Goal: Task Accomplishment & Management: Use online tool/utility

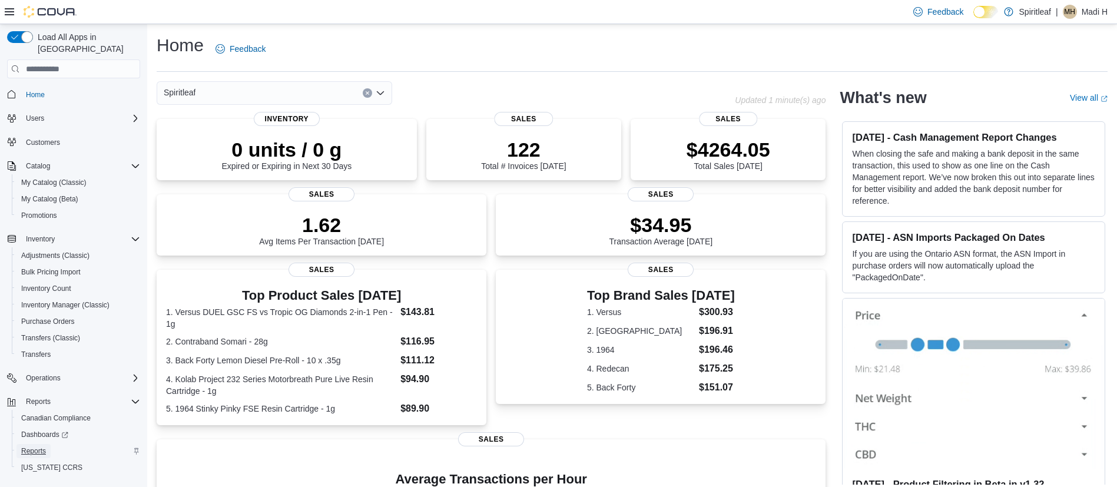
click at [29, 446] on span "Reports" at bounding box center [33, 450] width 25 height 9
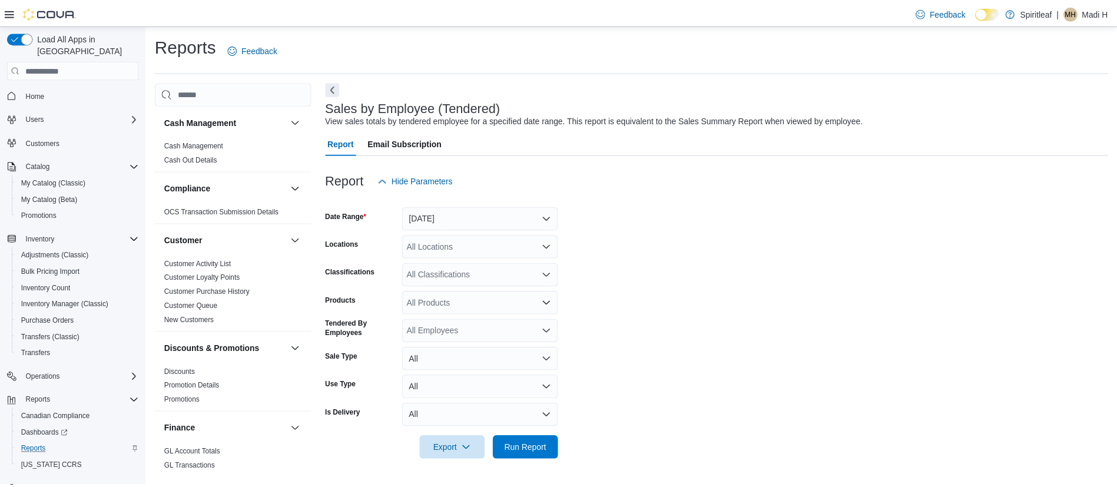
scroll to position [770, 0]
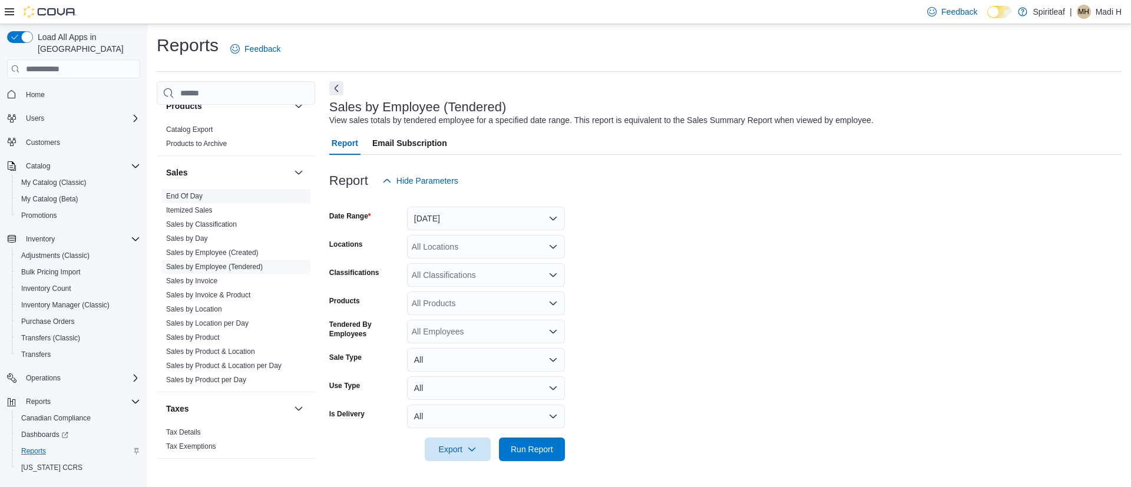
click at [174, 198] on link "End Of Day" at bounding box center [184, 196] width 37 height 8
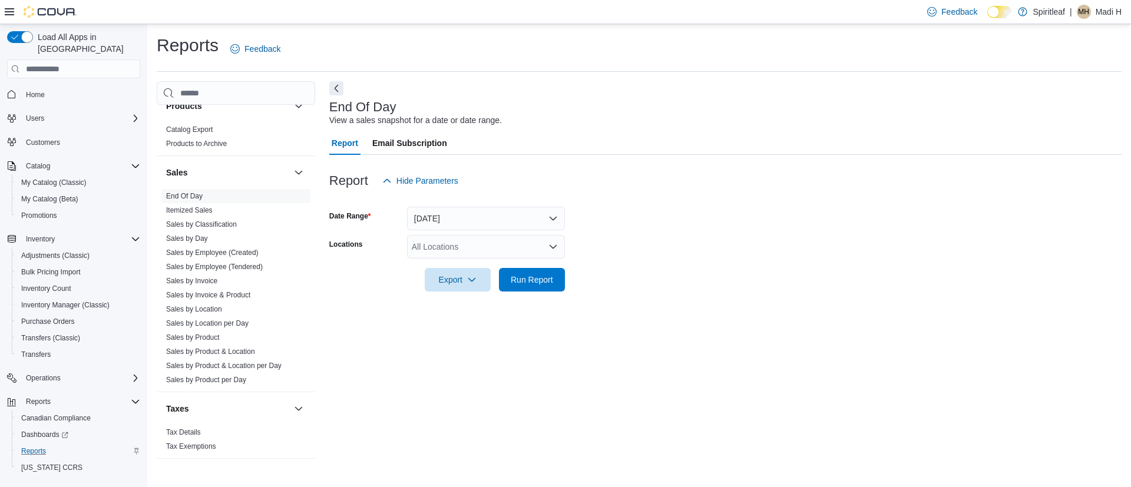
click at [422, 250] on div "All Locations" at bounding box center [486, 247] width 158 height 24
type input "***"
click at [462, 269] on span "[STREET_ADDRESS][GEOGRAPHIC_DATA])" at bounding box center [535, 267] width 170 height 12
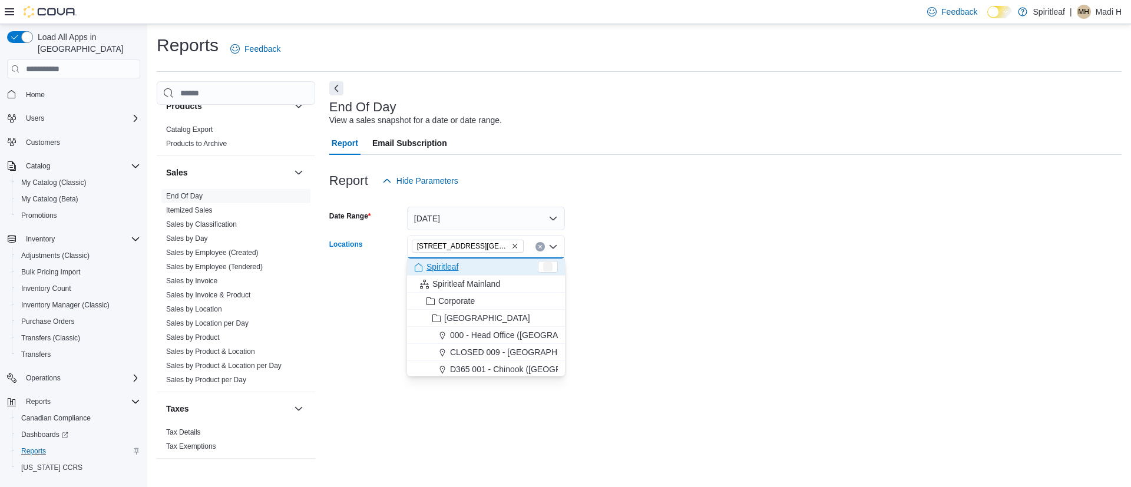
click at [655, 257] on form "Date Range [DATE] Locations [STREET_ADDRESS][GEOGRAPHIC_DATA]) Combo box. Selec…" at bounding box center [725, 242] width 792 height 99
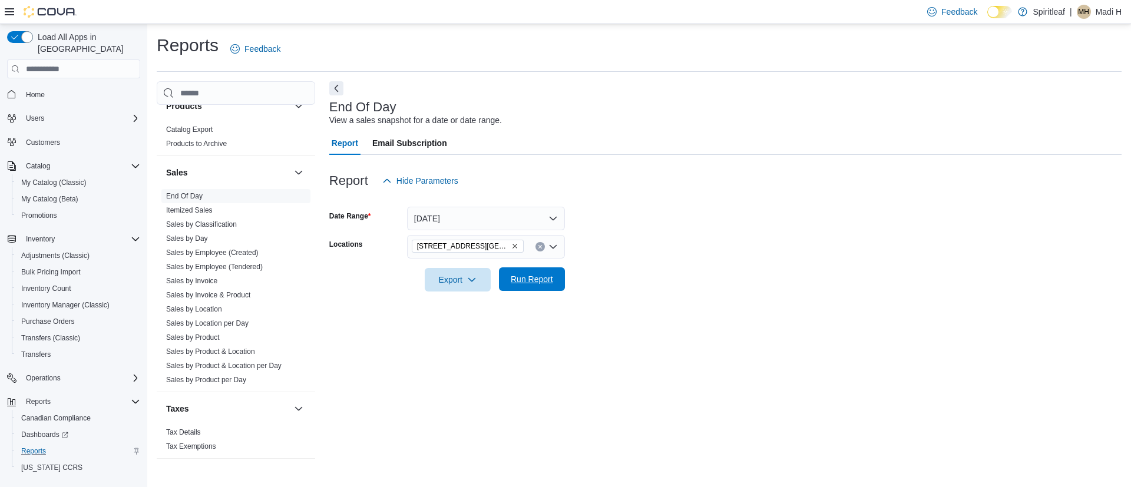
click at [540, 276] on span "Run Report" at bounding box center [532, 279] width 42 height 12
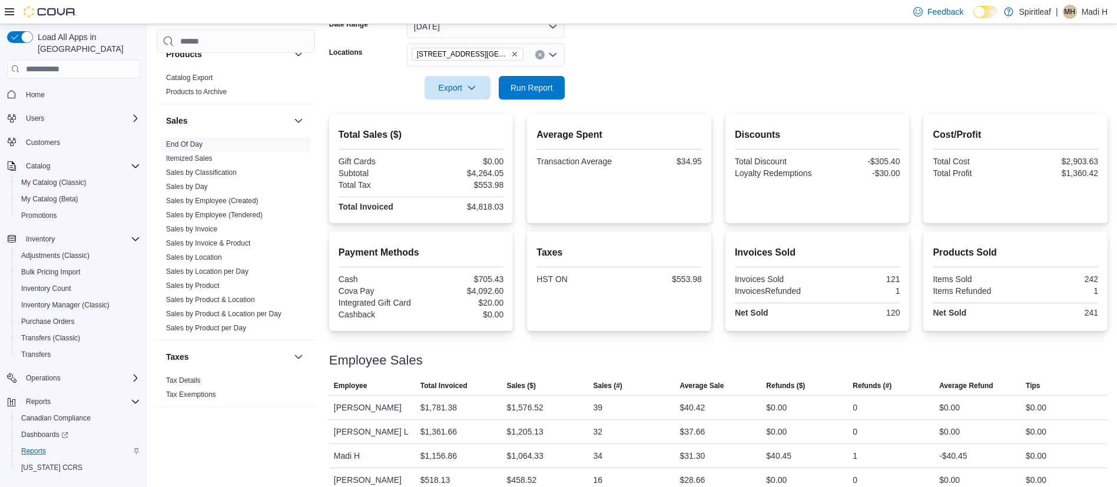
scroll to position [207, 0]
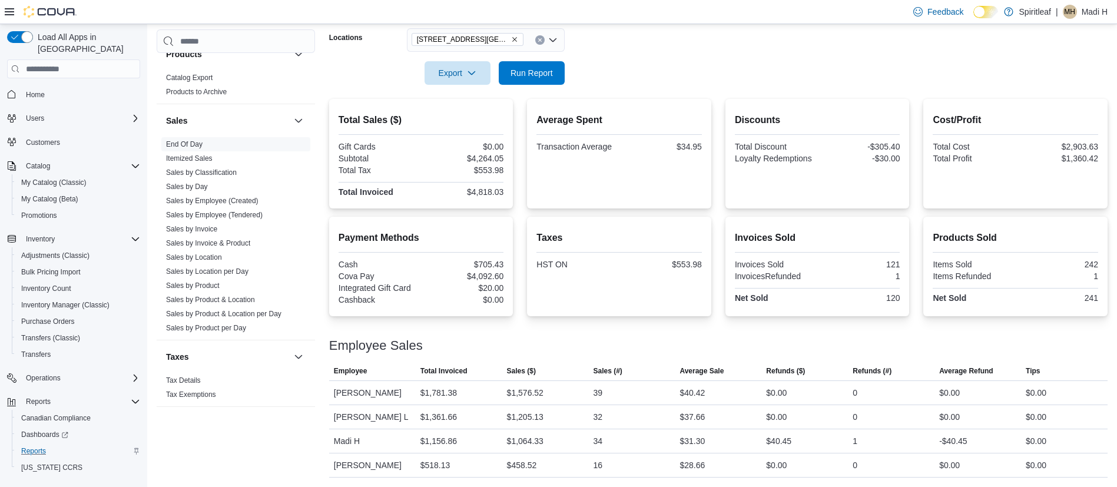
click at [716, 54] on div at bounding box center [718, 56] width 779 height 9
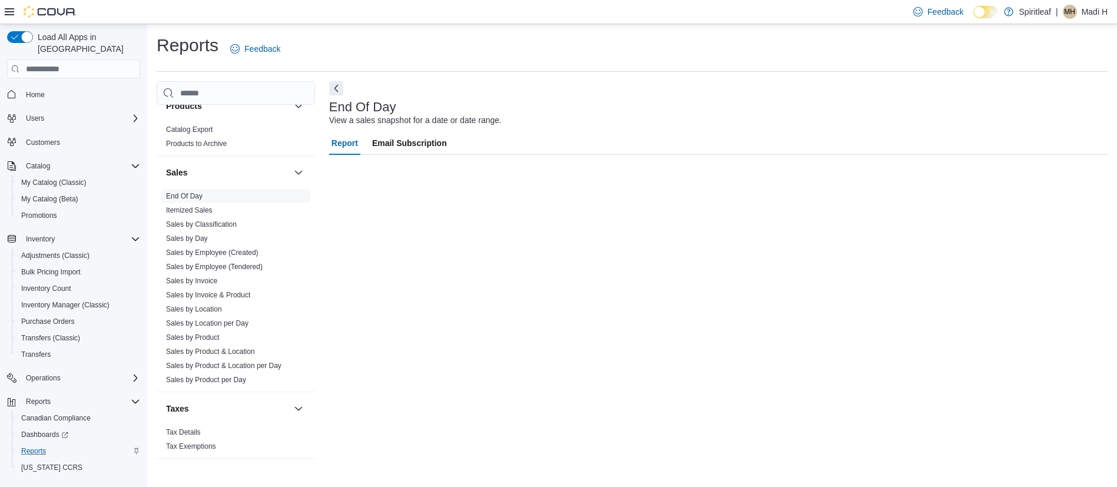
scroll to position [0, 0]
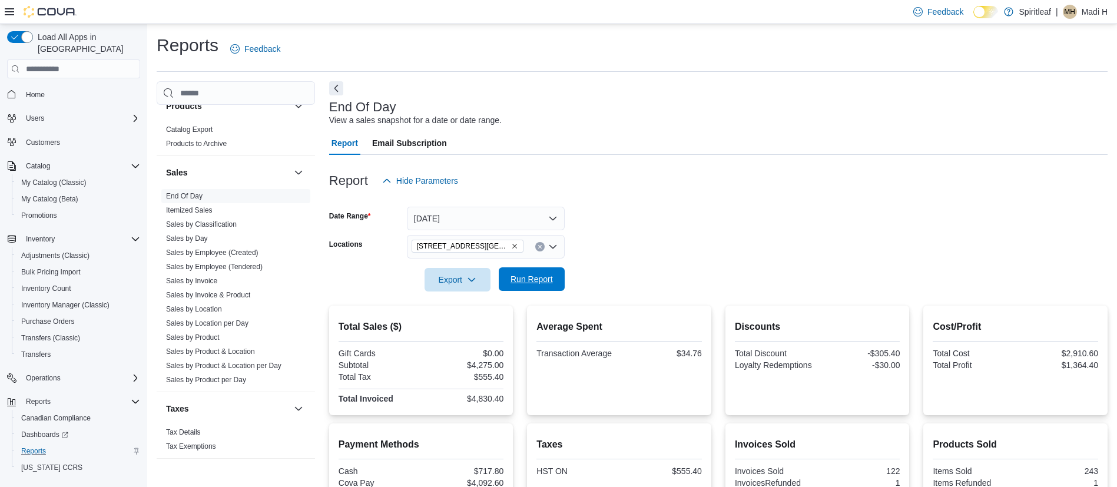
click at [549, 282] on span "Run Report" at bounding box center [532, 279] width 42 height 12
click at [531, 283] on span "Run Report" at bounding box center [532, 279] width 42 height 12
